Goal: Check status: Check status

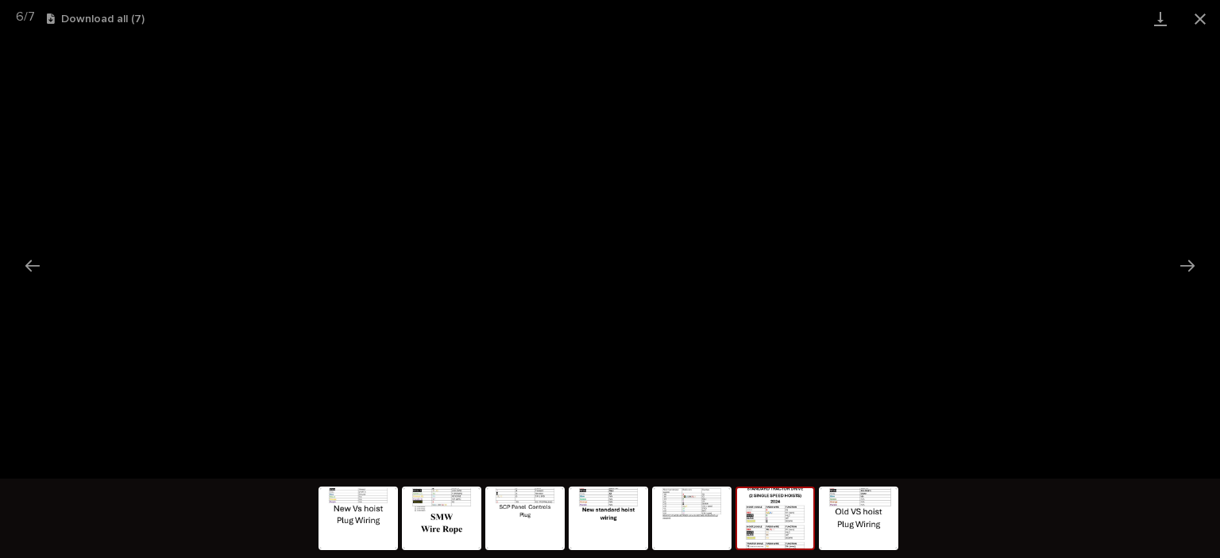
scroll to position [440, 0]
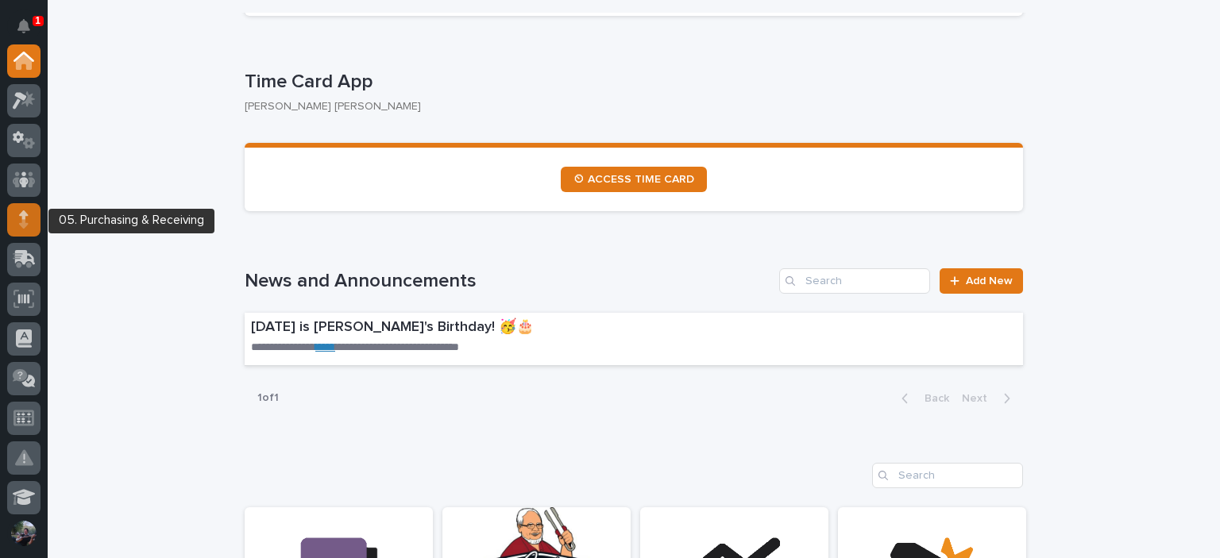
click at [31, 214] on div at bounding box center [23, 219] width 33 height 33
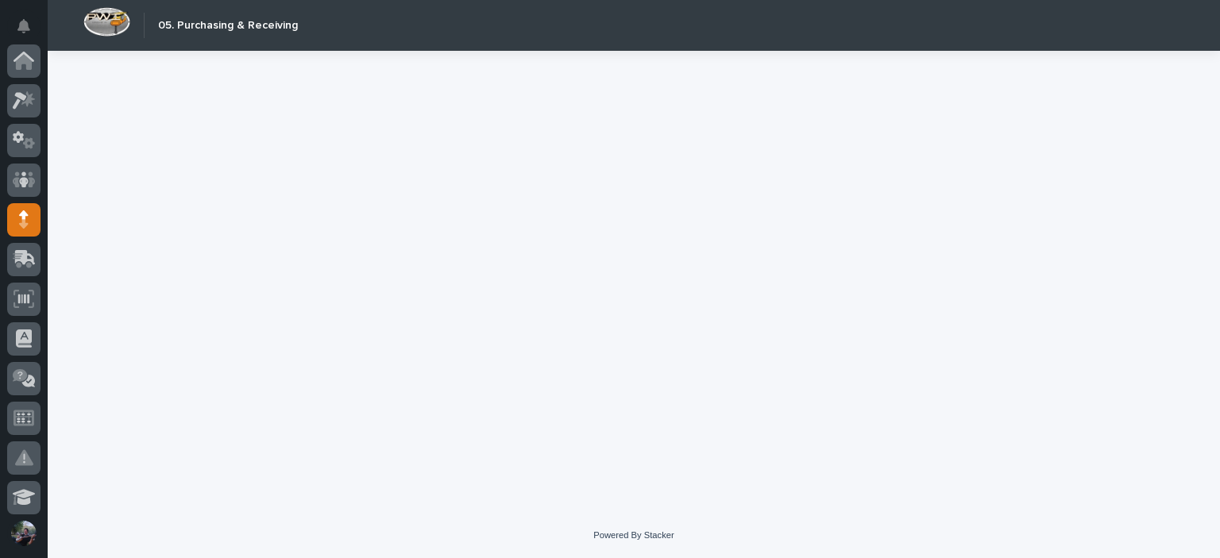
scroll to position [159, 0]
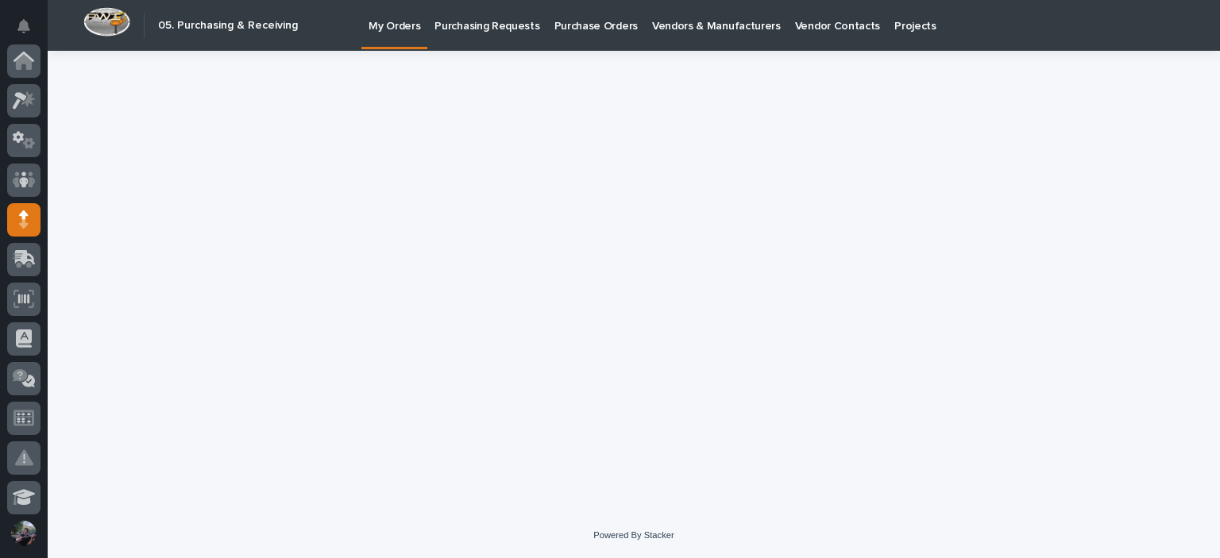
scroll to position [159, 0]
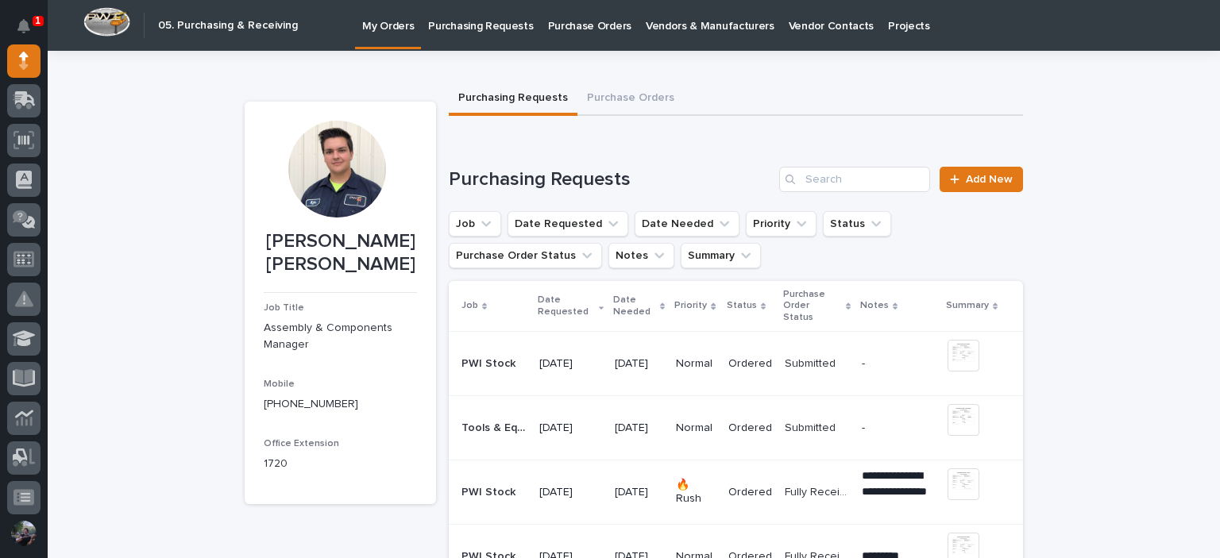
click at [500, 29] on p "Purchasing Requests" at bounding box center [480, 16] width 105 height 33
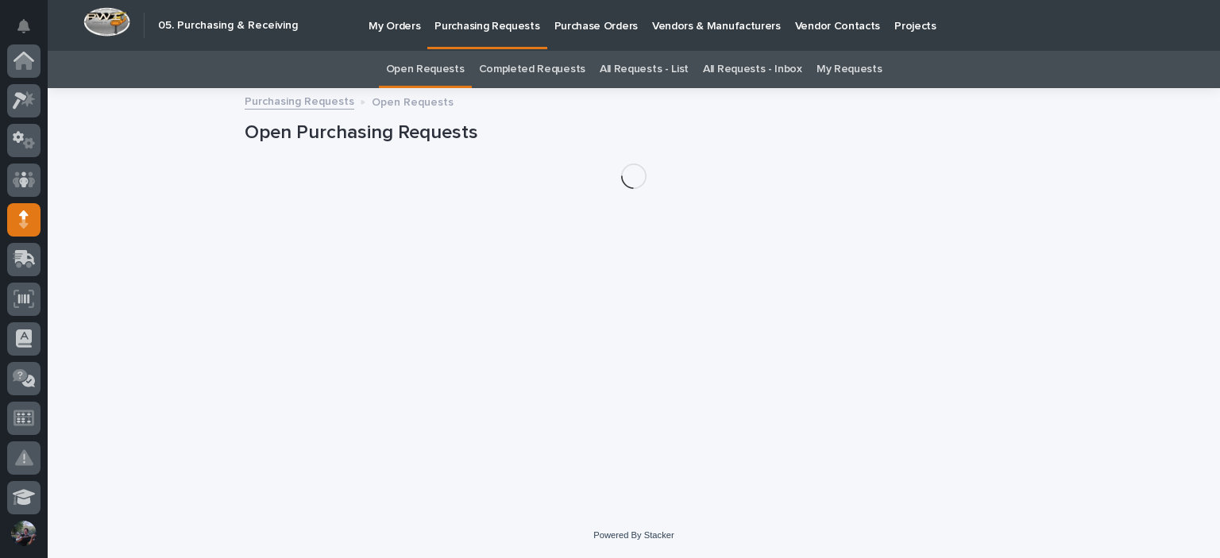
scroll to position [159, 0]
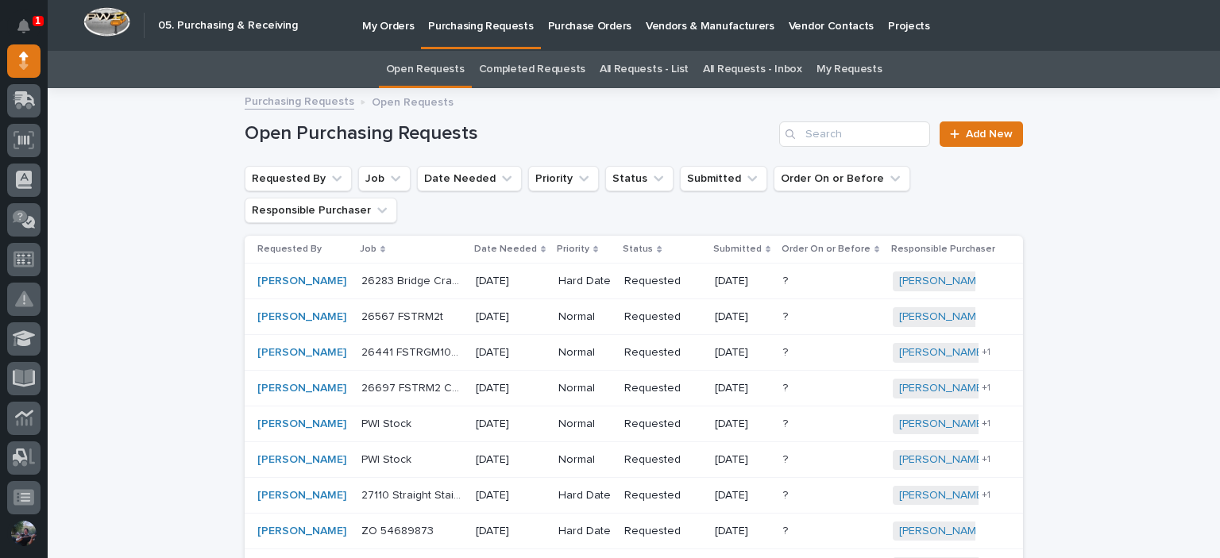
click at [563, 31] on p "Purchase Orders" at bounding box center [589, 16] width 83 height 33
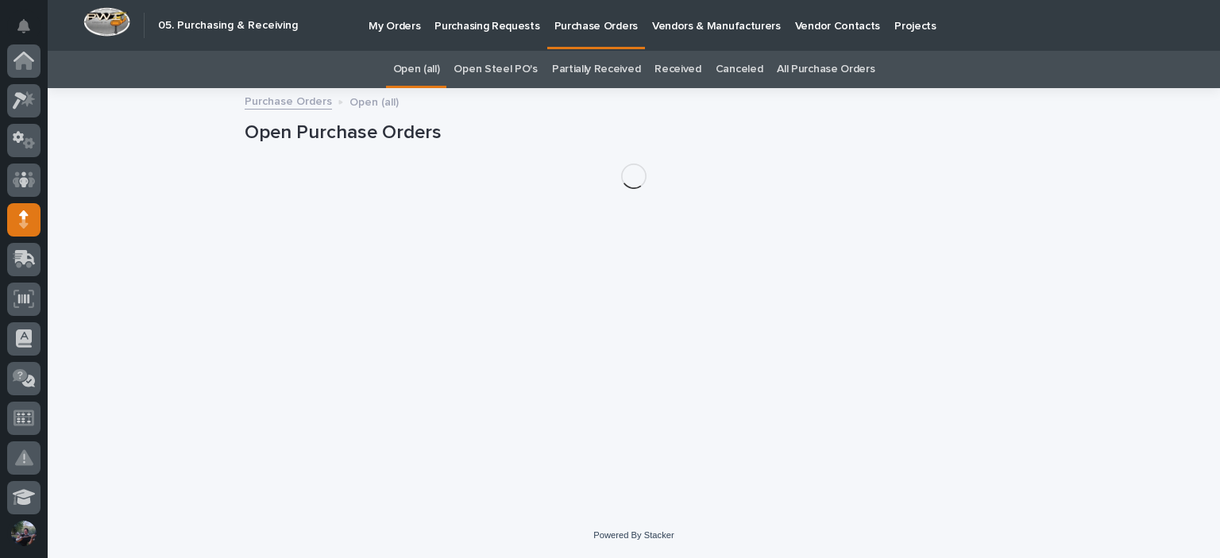
scroll to position [159, 0]
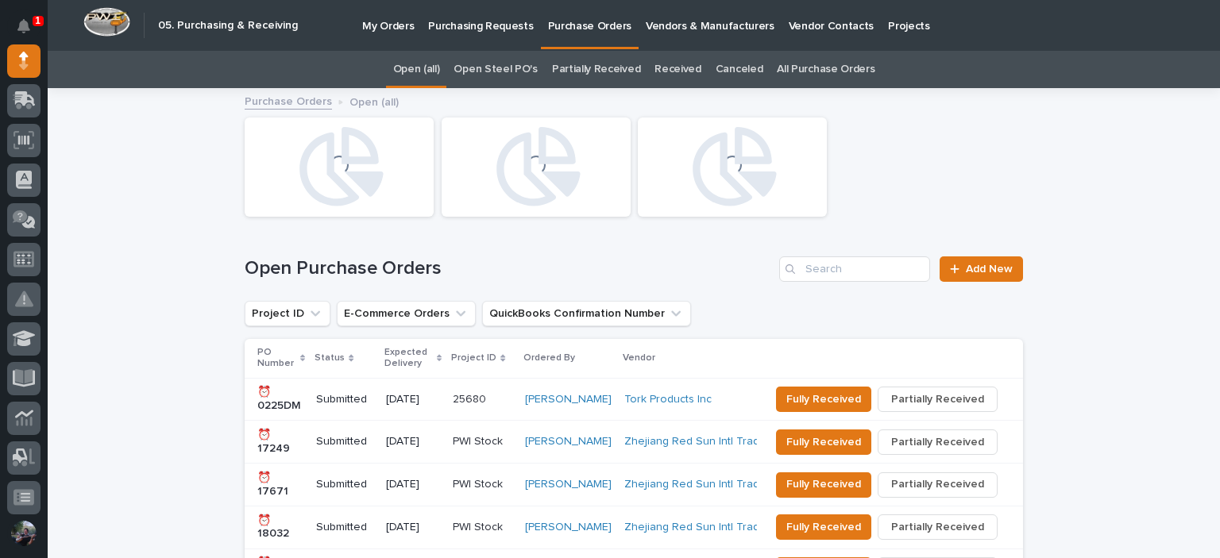
click at [478, 29] on p "Purchasing Requests" at bounding box center [480, 16] width 105 height 33
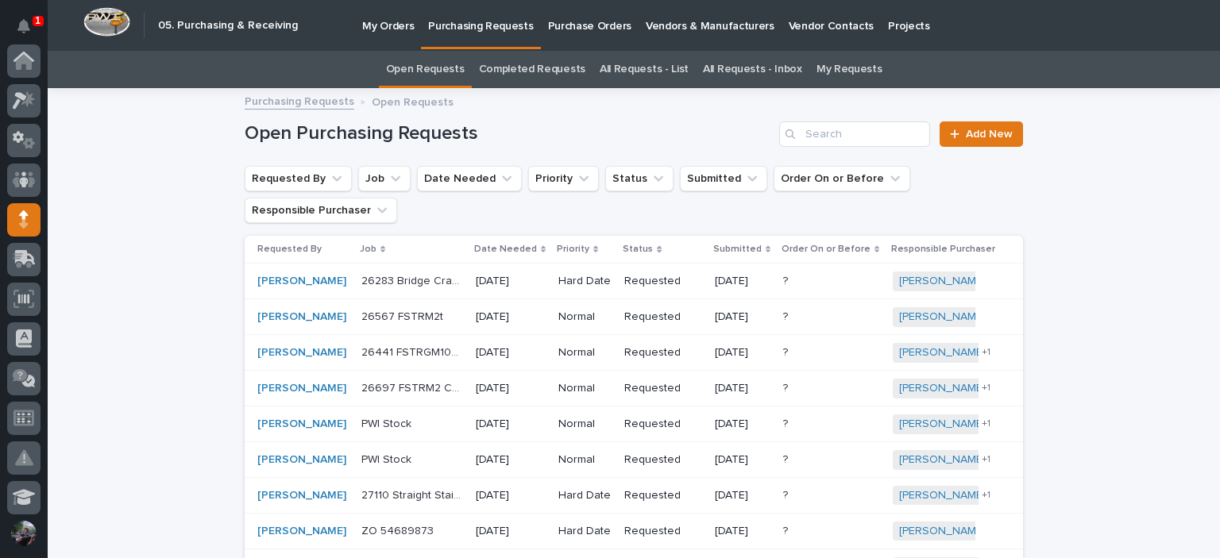
scroll to position [159, 0]
click at [612, 145] on h1 "Open Purchasing Requests" at bounding box center [509, 133] width 528 height 23
click at [466, 139] on h1 "Open Purchasing Requests" at bounding box center [509, 133] width 528 height 23
drag, startPoint x: 465, startPoint y: 138, endPoint x: 457, endPoint y: 138, distance: 8.7
click at [457, 138] on h1 "Open Purchasing Requests" at bounding box center [509, 133] width 528 height 23
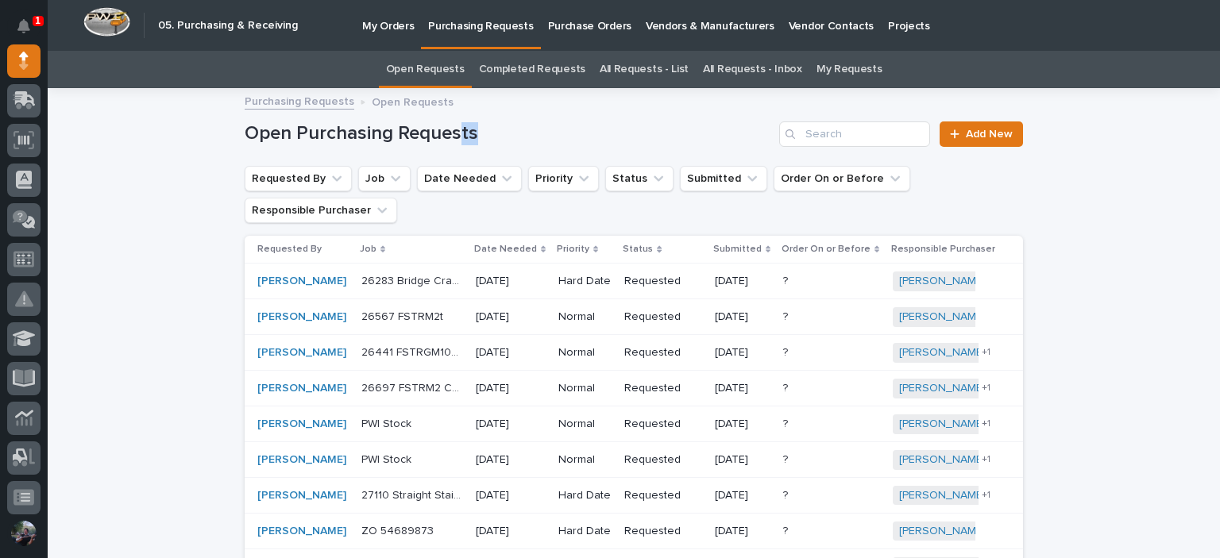
click at [483, 140] on h1 "Open Purchasing Requests" at bounding box center [509, 133] width 528 height 23
drag, startPoint x: 448, startPoint y: 133, endPoint x: 199, endPoint y: 134, distance: 249.4
click at [318, 133] on h1 "Open Purchasing Requests" at bounding box center [509, 133] width 528 height 23
drag, startPoint x: 472, startPoint y: 133, endPoint x: 235, endPoint y: 135, distance: 236.7
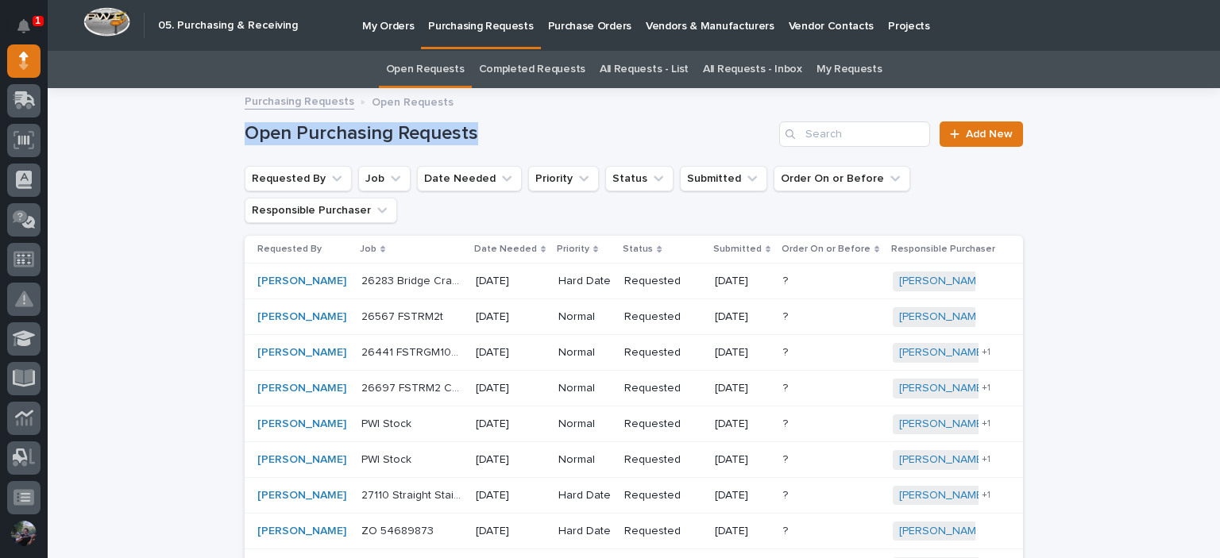
click at [472, 126] on h1 "Open Purchasing Requests" at bounding box center [509, 133] width 528 height 23
drag, startPoint x: 464, startPoint y: 129, endPoint x: 236, endPoint y: 129, distance: 227.9
click at [461, 124] on h1 "Open Purchasing Requests" at bounding box center [509, 133] width 528 height 23
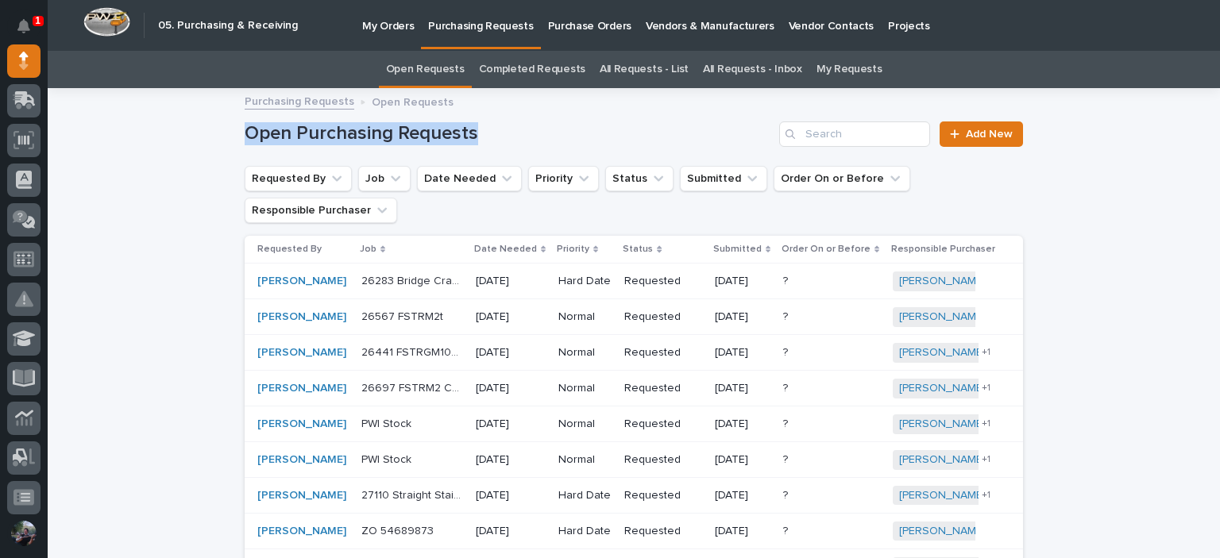
drag, startPoint x: 488, startPoint y: 128, endPoint x: 179, endPoint y: 140, distance: 308.4
click at [538, 129] on h1 "Open Purchasing Requests" at bounding box center [509, 133] width 528 height 23
drag, startPoint x: 438, startPoint y: 137, endPoint x: 192, endPoint y: 131, distance: 245.5
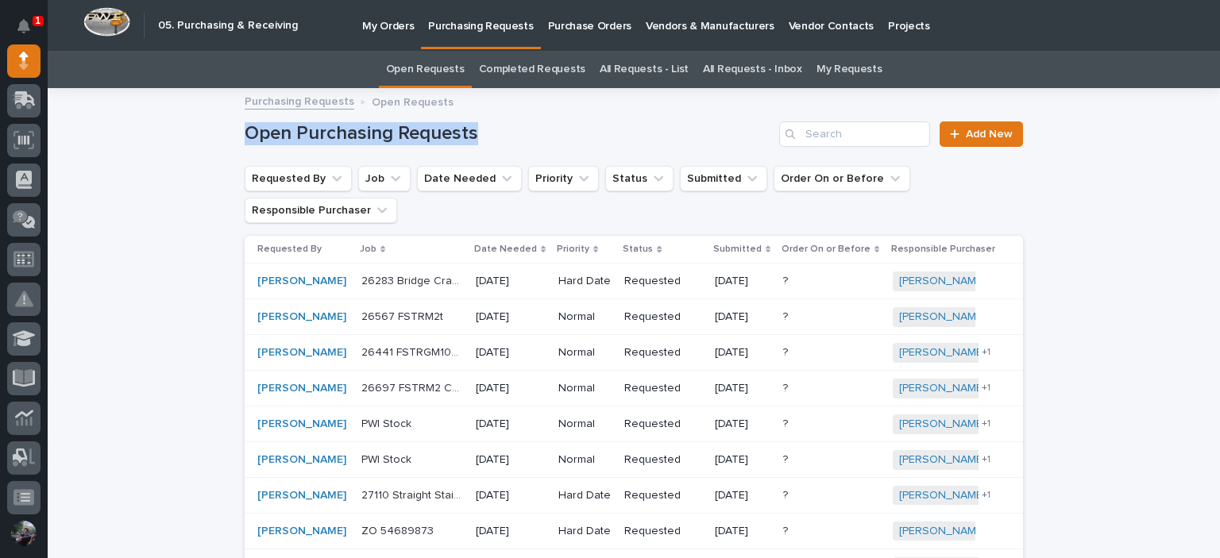
click at [465, 149] on div "Open Purchasing Requests Add New" at bounding box center [634, 128] width 778 height 76
drag, startPoint x: 515, startPoint y: 125, endPoint x: 187, endPoint y: 103, distance: 329.5
click at [455, 127] on h1 "Open Purchasing Requests" at bounding box center [509, 133] width 528 height 23
drag, startPoint x: 466, startPoint y: 129, endPoint x: 191, endPoint y: 134, distance: 274.9
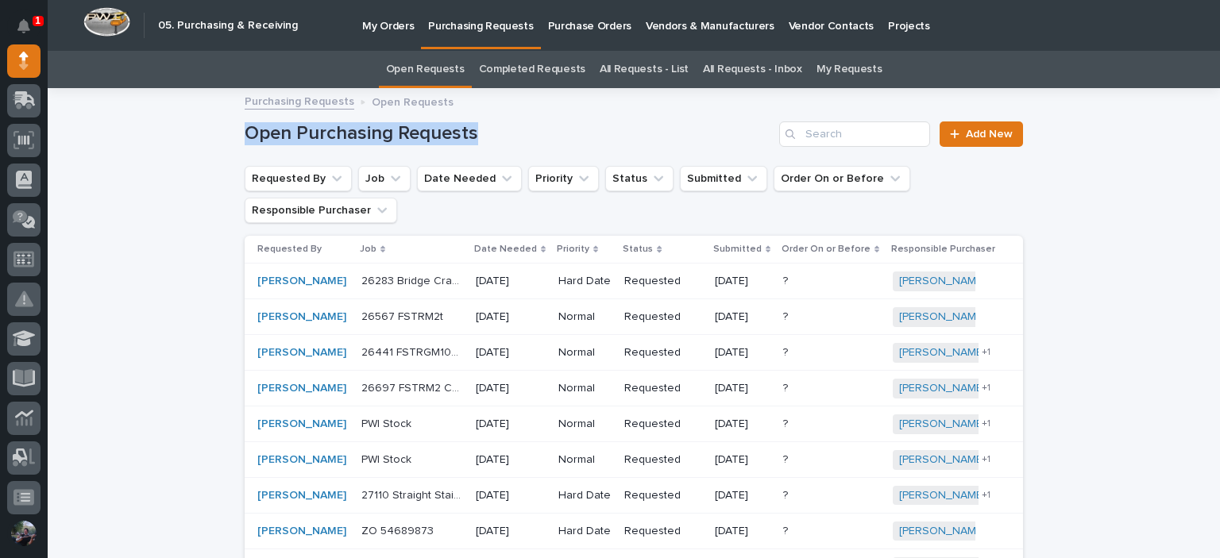
click at [563, 130] on h1 "Open Purchasing Requests" at bounding box center [509, 133] width 528 height 23
drag, startPoint x: 339, startPoint y: 133, endPoint x: 207, endPoint y: 129, distance: 132.7
click at [523, 134] on h1 "Open Purchasing Requests" at bounding box center [509, 133] width 528 height 23
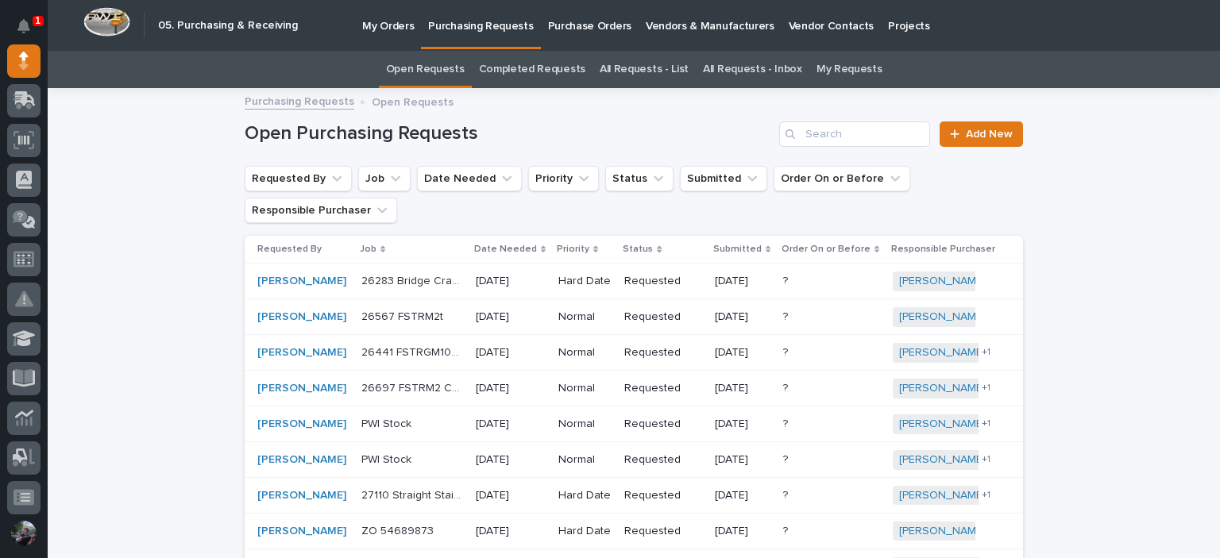
click at [366, 17] on p "My Orders" at bounding box center [388, 16] width 52 height 33
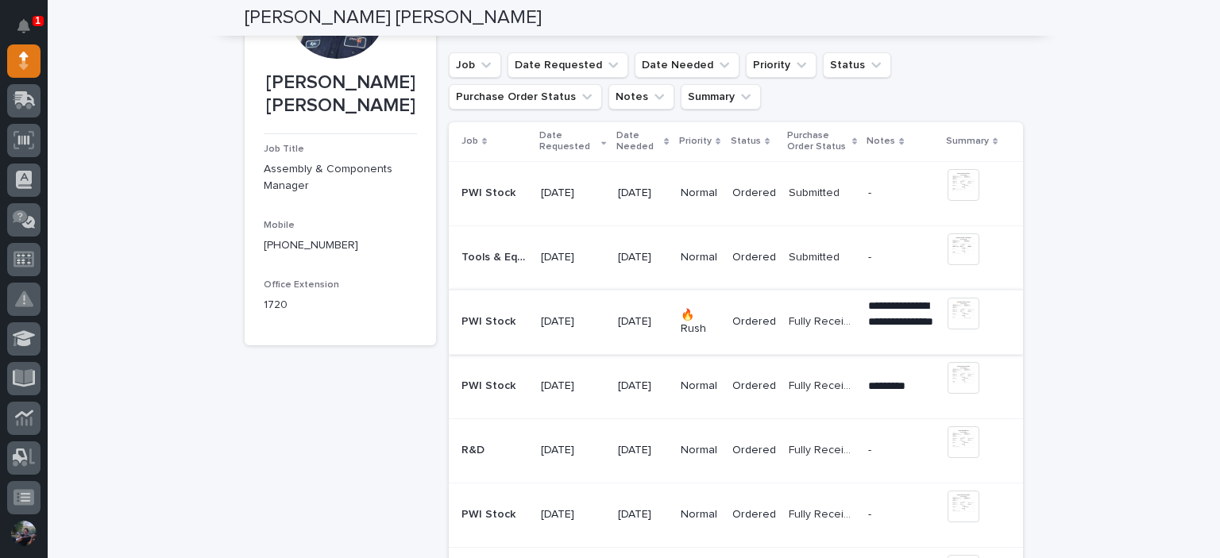
scroll to position [211, 0]
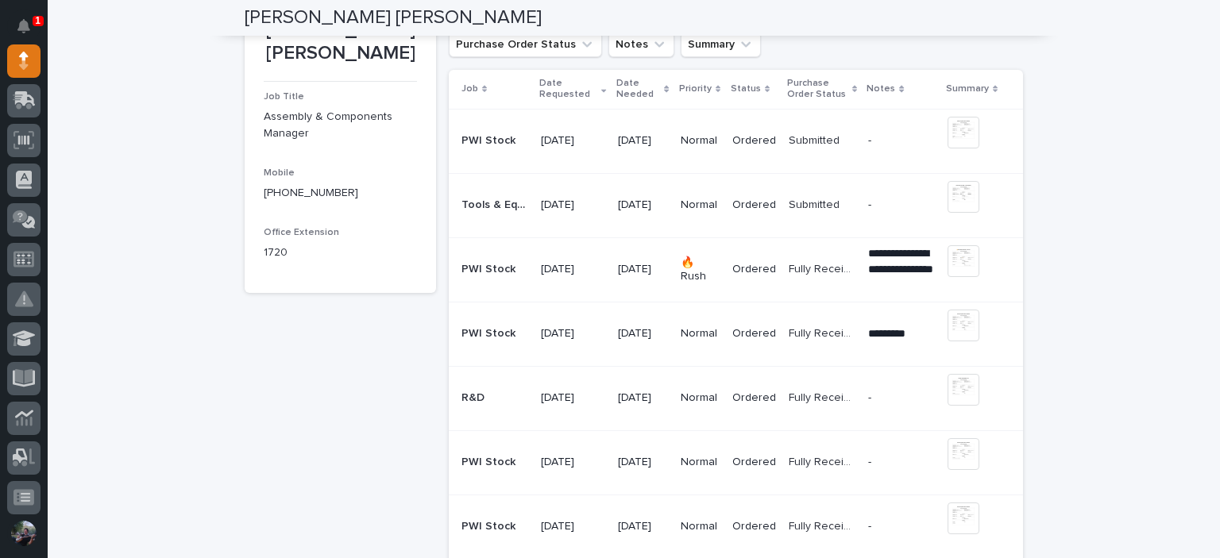
click at [497, 407] on div "R&D R&D" at bounding box center [494, 398] width 67 height 26
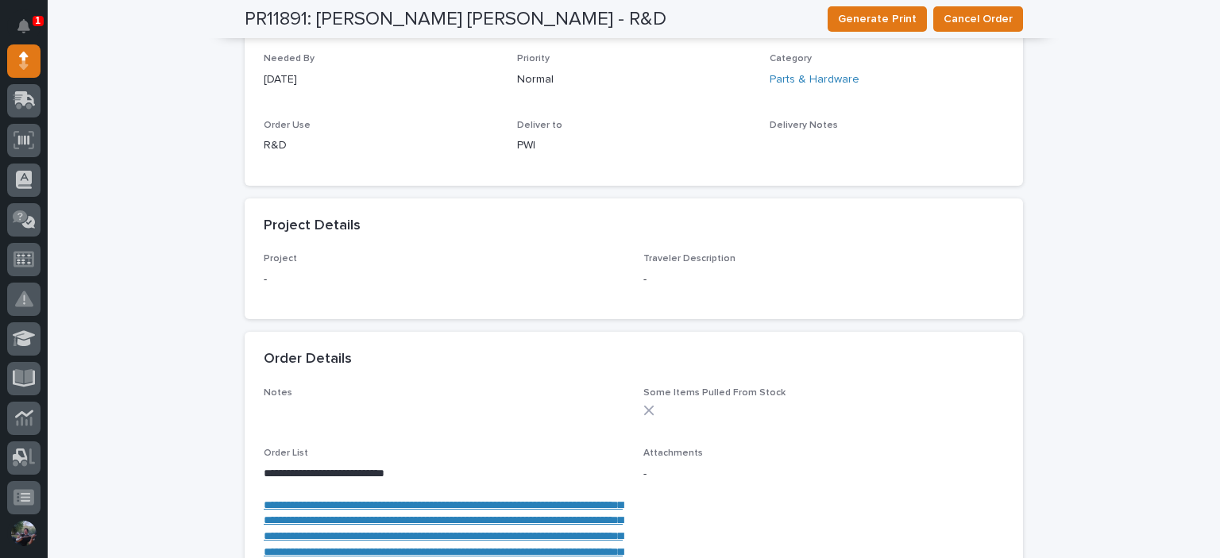
scroll to position [486, 0]
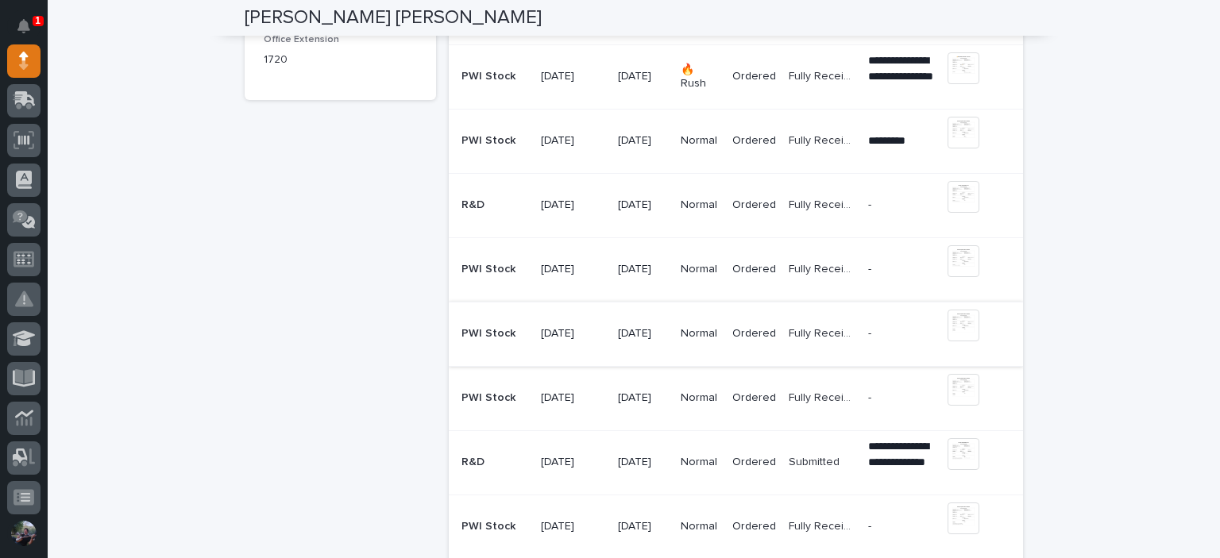
scroll to position [423, 0]
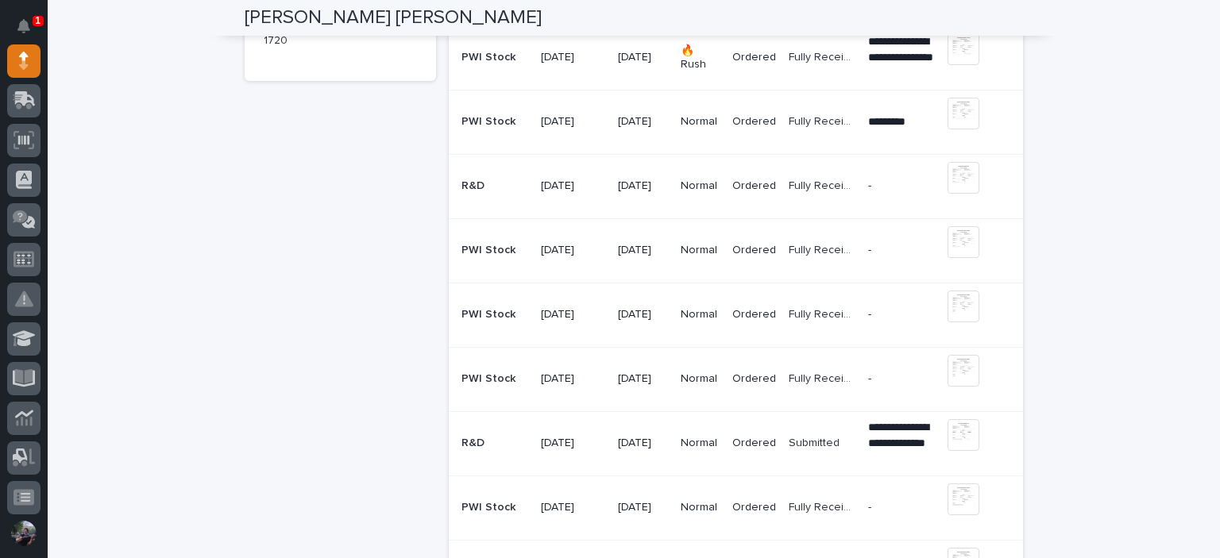
click at [618, 451] on div "[DATE]" at bounding box center [643, 443] width 50 height 26
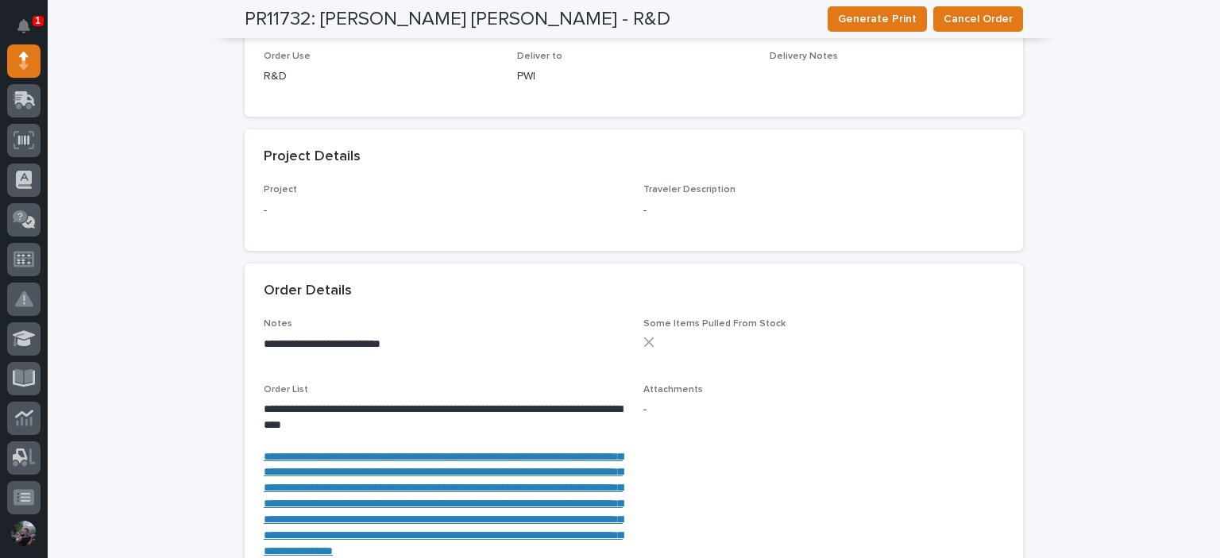
scroll to position [1006, 0]
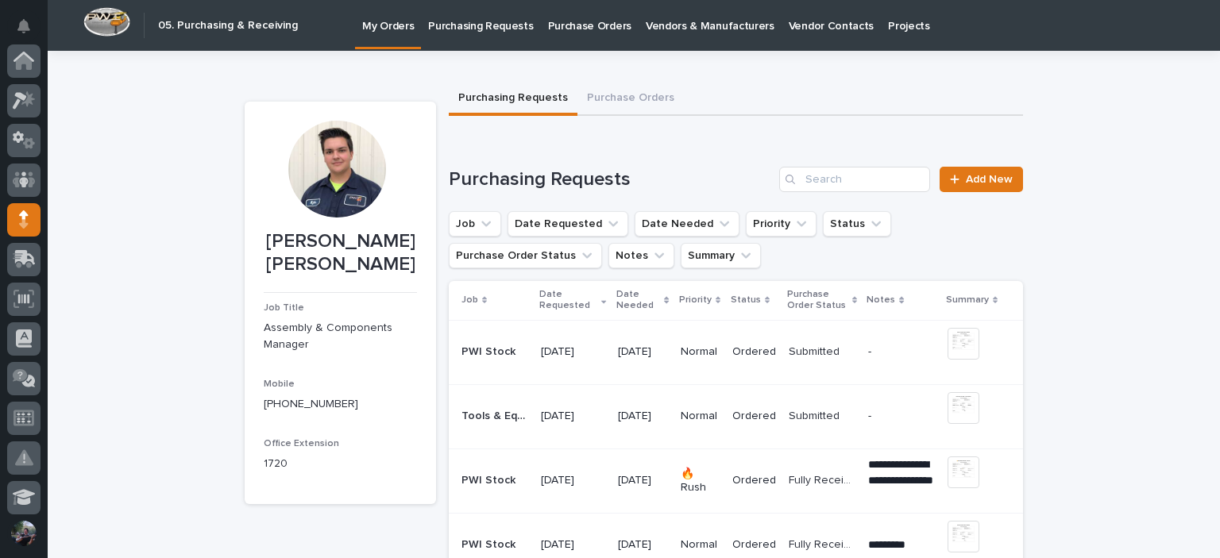
scroll to position [159, 0]
click at [535, 365] on td "[DATE]" at bounding box center [573, 352] width 76 height 64
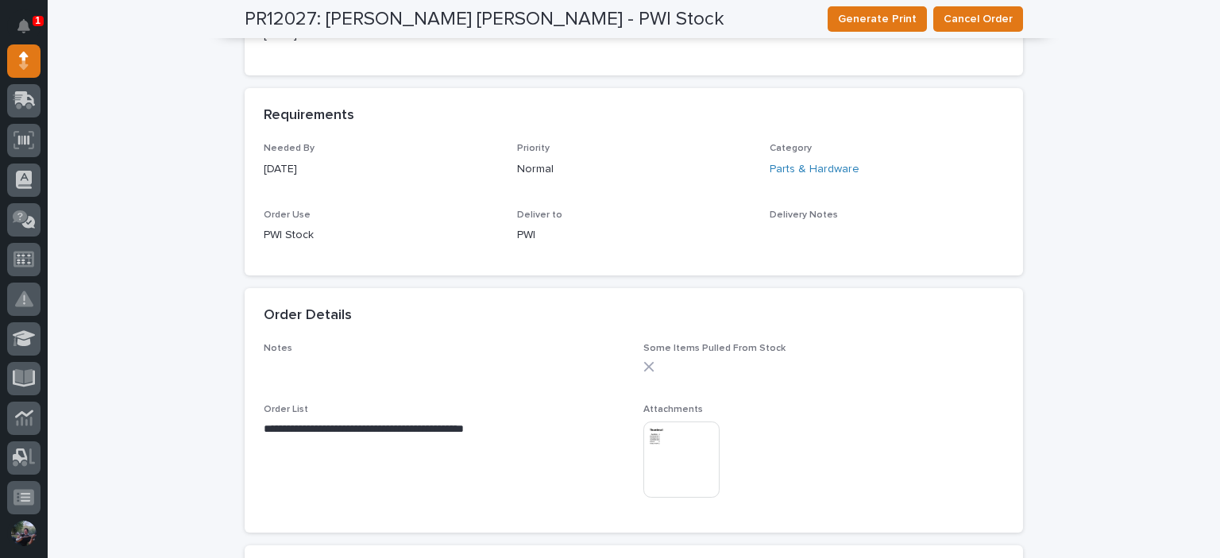
scroll to position [741, 0]
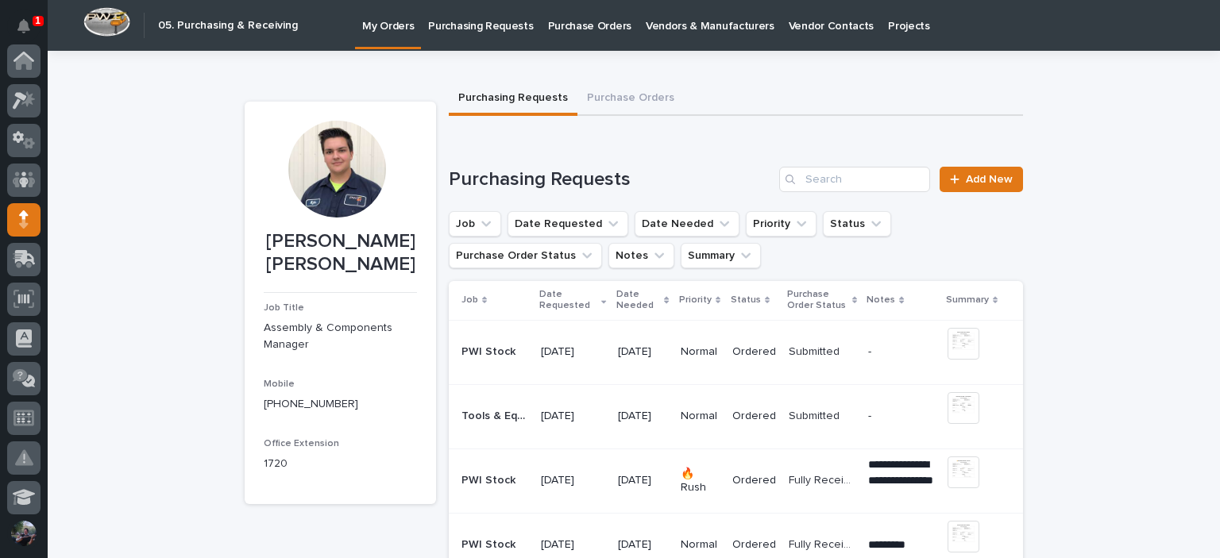
scroll to position [159, 0]
click at [513, 407] on td "Tools & Equipment Tools & Equipment" at bounding box center [492, 416] width 86 height 64
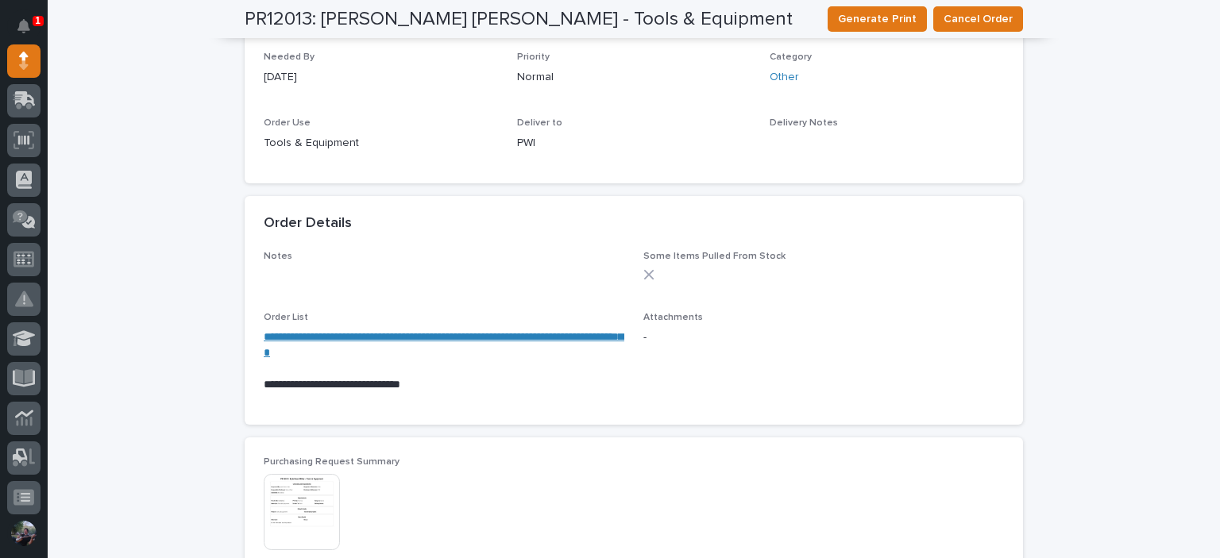
scroll to position [794, 0]
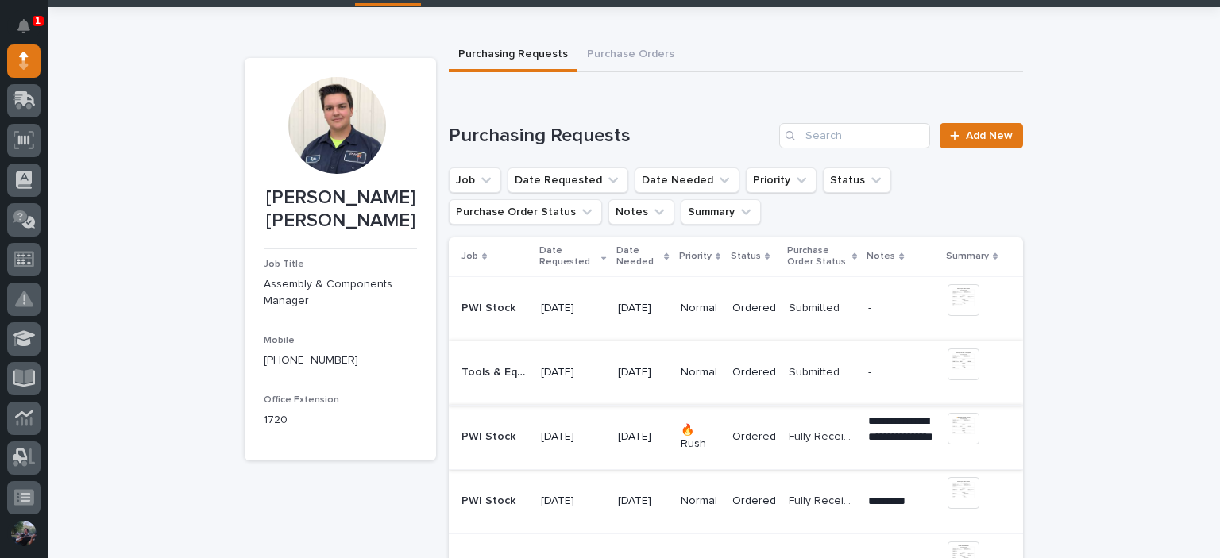
scroll to position [52, 0]
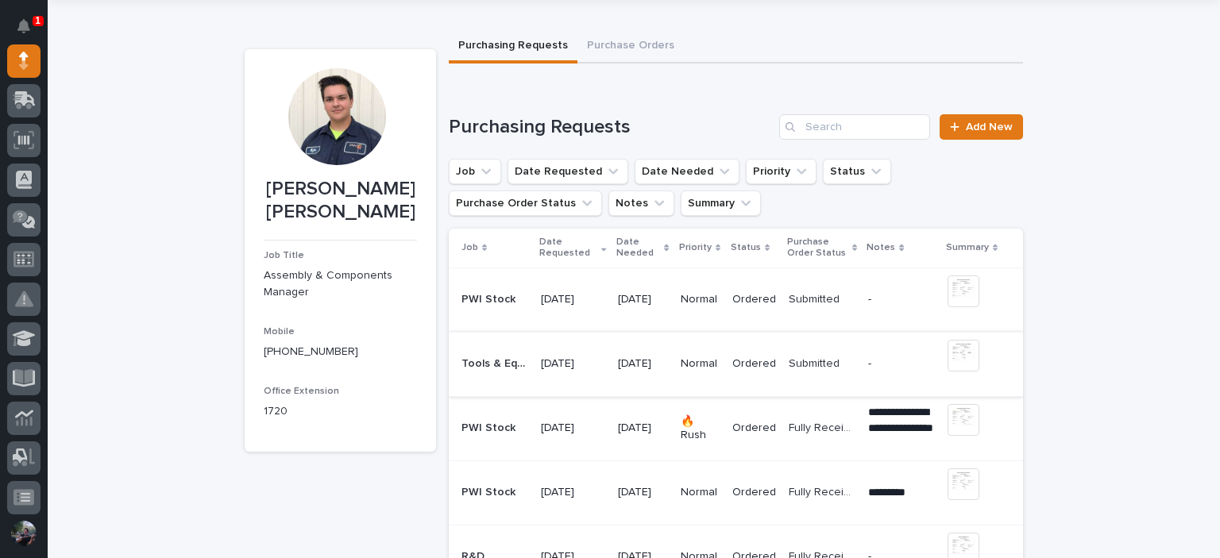
click at [524, 427] on td "PWI Stock PWI Stock" at bounding box center [492, 428] width 86 height 64
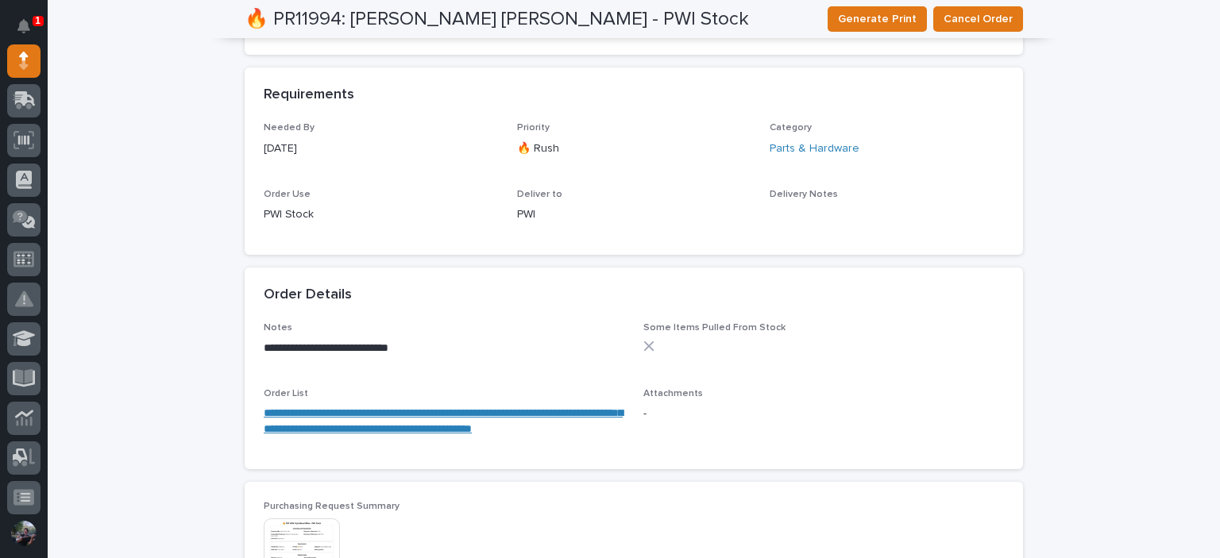
scroll to position [794, 0]
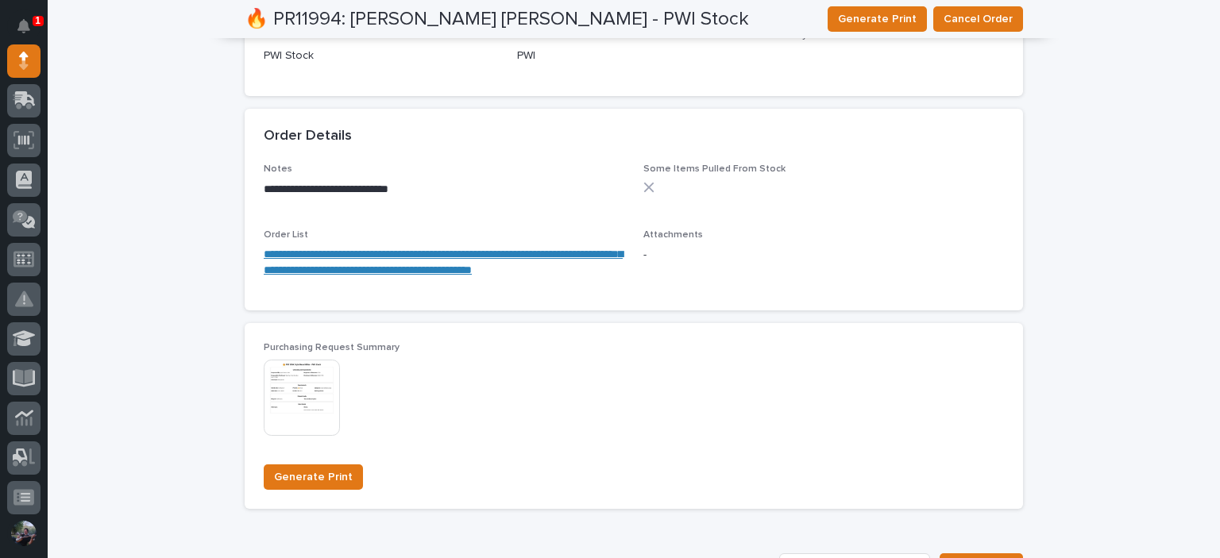
click at [404, 254] on link "**********" at bounding box center [443, 262] width 359 height 27
